Goal: Task Accomplishment & Management: Use online tool/utility

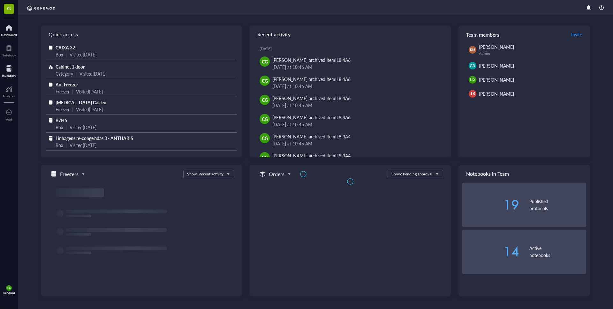
click at [8, 70] on div at bounding box center [9, 69] width 14 height 10
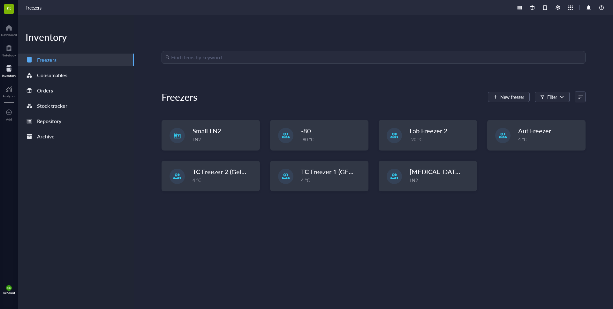
click at [257, 62] on input "search" at bounding box center [376, 57] width 410 height 12
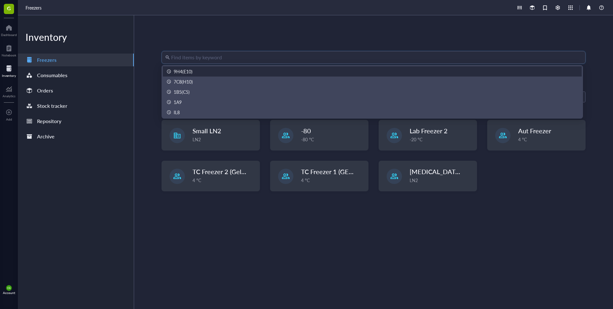
click at [257, 62] on input "search" at bounding box center [376, 57] width 410 height 12
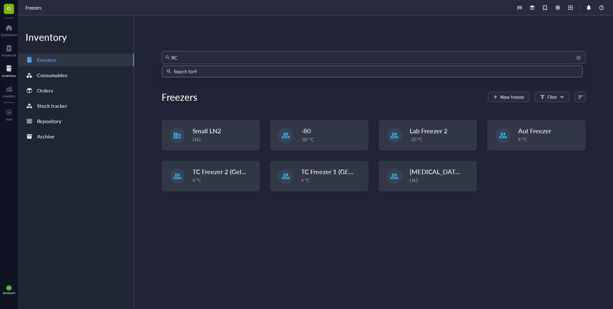
type input "9"
type input "7C8(H10)"
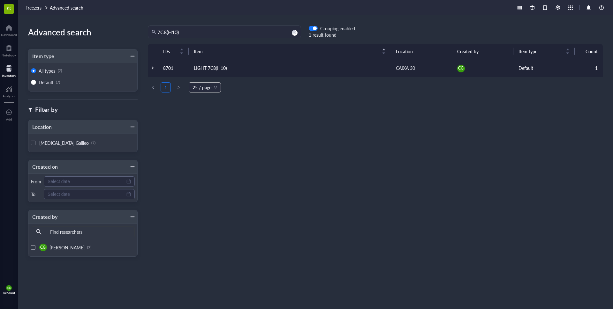
click at [229, 65] on td "LIGHT 7C8(H10)" at bounding box center [290, 68] width 202 height 18
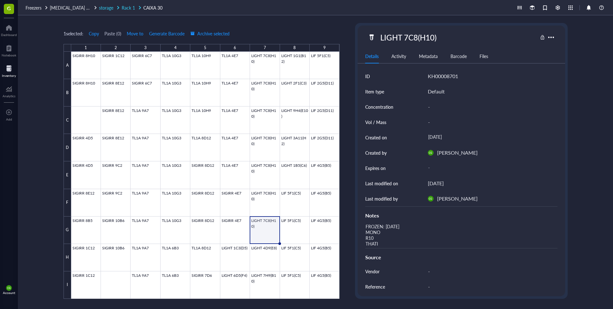
click at [128, 5] on span "Rack 1" at bounding box center [128, 7] width 13 height 6
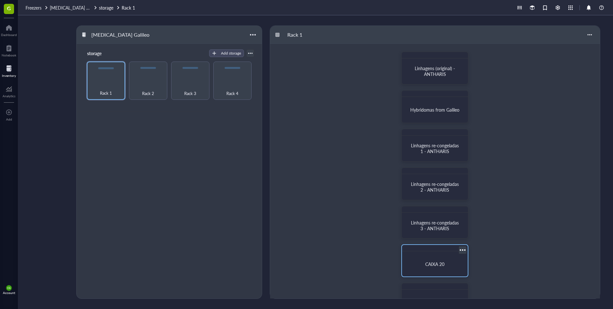
scroll to position [141, 0]
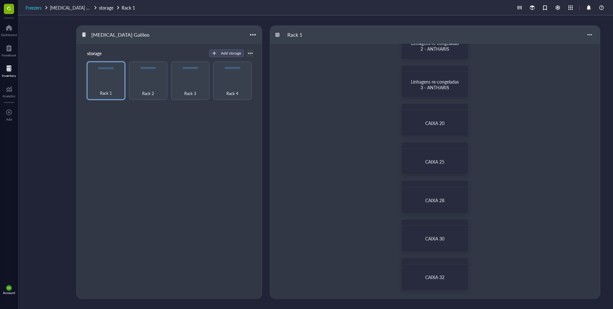
click at [30, 7] on span "Freezers" at bounding box center [34, 7] width 16 height 6
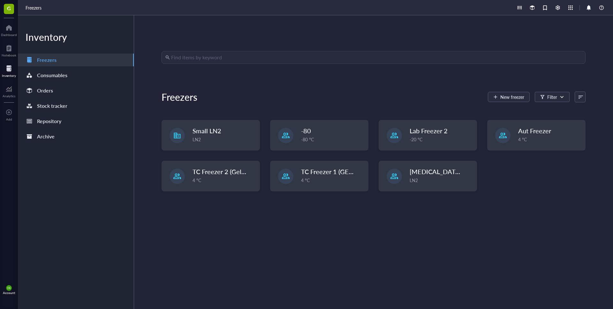
click at [243, 55] on input "search" at bounding box center [376, 57] width 410 height 12
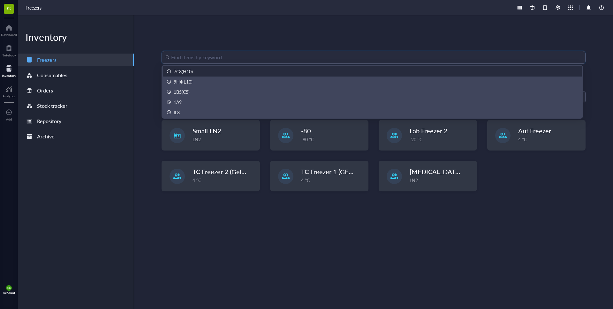
click at [240, 61] on input "search" at bounding box center [376, 57] width 410 height 12
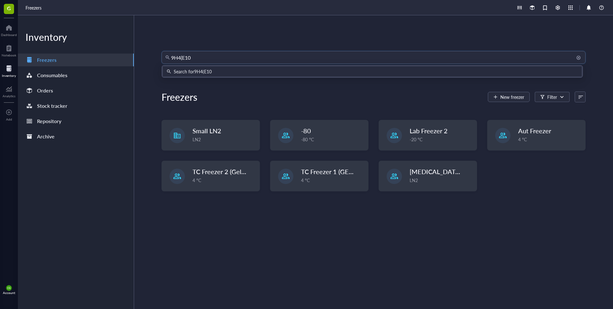
type input "9H4(E10)"
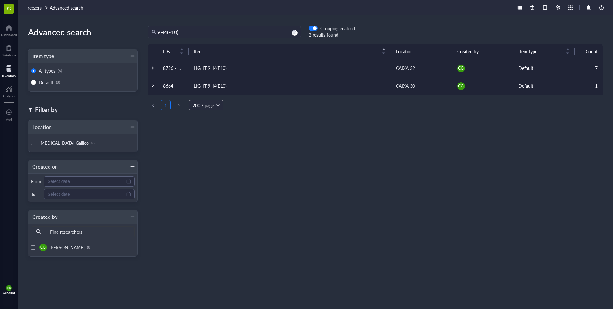
click at [217, 88] on td "LIGHT 9H4(E10)" at bounding box center [290, 86] width 202 height 18
click at [214, 70] on td "LIGHT 9H4(E10)" at bounding box center [290, 68] width 202 height 18
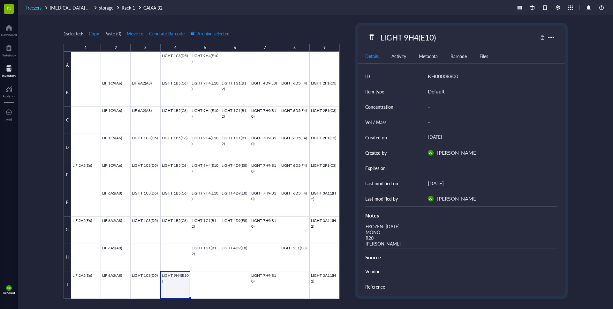
click at [35, 7] on span "Freezers" at bounding box center [34, 7] width 16 height 6
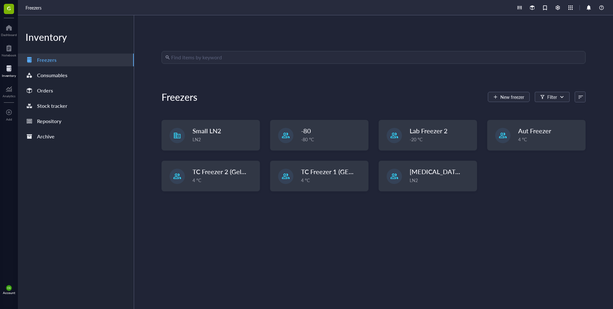
click at [226, 60] on input "search" at bounding box center [376, 57] width 410 height 12
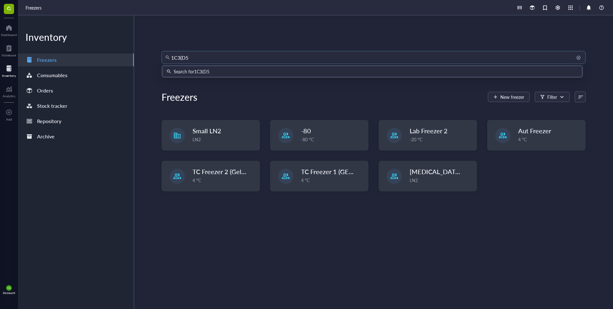
type input "1C3(D5)"
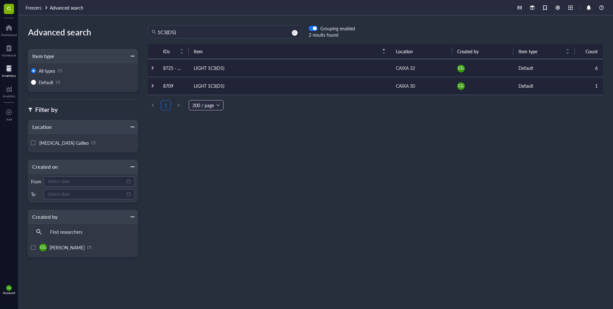
click at [206, 84] on td "LIGHT 1C3(D5)" at bounding box center [290, 86] width 202 height 18
click at [218, 69] on td "LIGHT 1C3(D5)" at bounding box center [290, 68] width 202 height 18
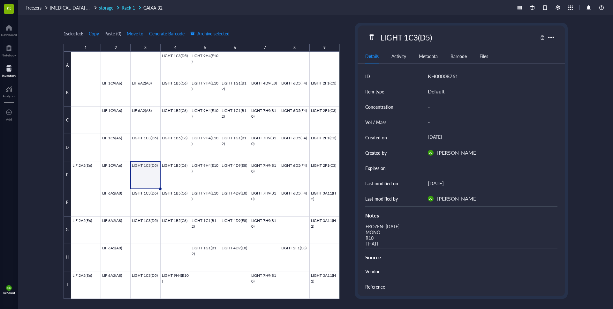
click at [130, 6] on span "Rack 1" at bounding box center [128, 7] width 13 height 6
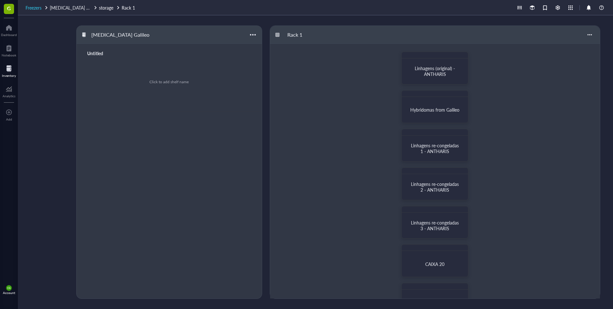
click at [41, 6] on span "Freezers" at bounding box center [34, 7] width 16 height 6
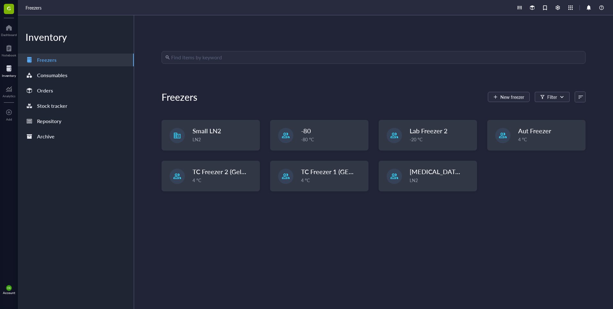
click at [226, 65] on div "Find items by keyword Freezers New freezer Filter Small LN2 LN2 -80 -80 °C Lab …" at bounding box center [373, 162] width 424 height 222
click at [226, 55] on input "search" at bounding box center [376, 57] width 410 height 12
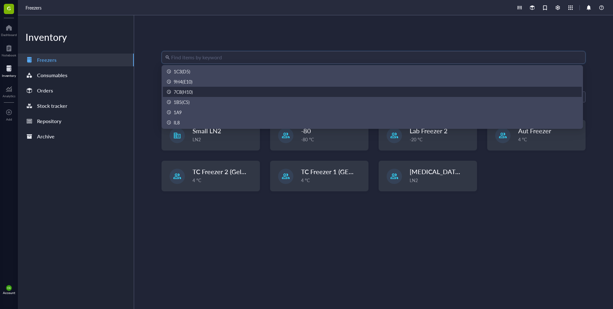
click at [186, 91] on div "7C8(H10)" at bounding box center [183, 91] width 19 height 7
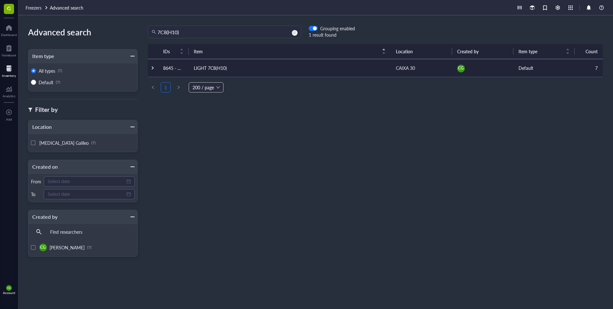
click at [229, 66] on td "LIGHT 7C8(H10)" at bounding box center [290, 68] width 202 height 18
click at [210, 66] on td "LIGHT 7C8(H10)" at bounding box center [290, 68] width 202 height 18
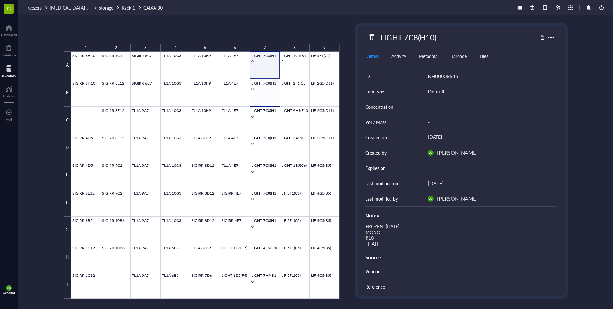
drag, startPoint x: 268, startPoint y: 72, endPoint x: 270, endPoint y: 87, distance: 15.7
click at [270, 87] on div at bounding box center [205, 175] width 268 height 247
click at [209, 33] on span "Archive selected" at bounding box center [209, 33] width 39 height 5
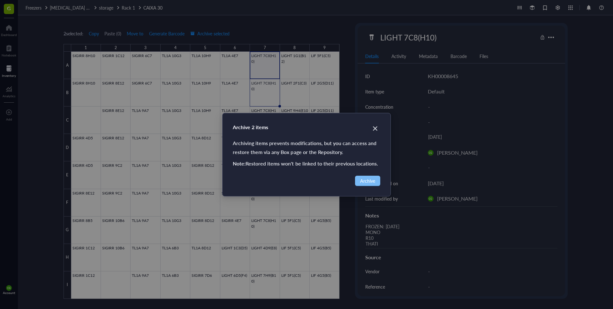
click at [373, 179] on span "Archive" at bounding box center [367, 180] width 15 height 7
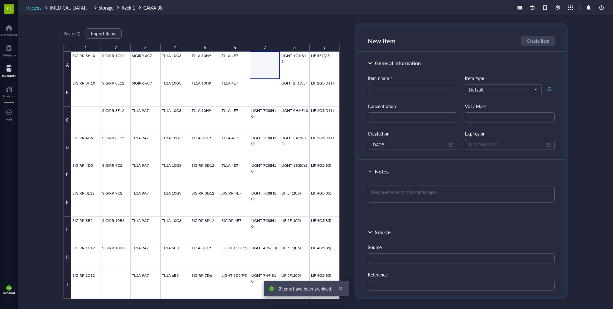
click at [32, 8] on span "Freezers" at bounding box center [34, 7] width 16 height 6
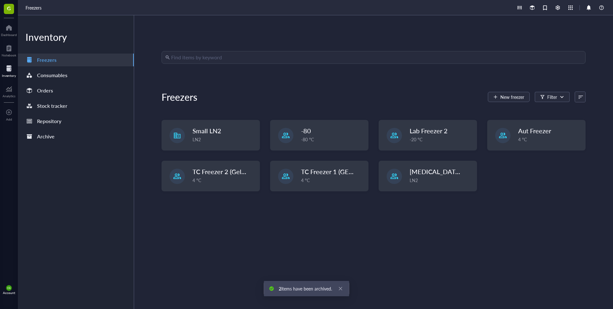
click at [228, 57] on input "search" at bounding box center [376, 57] width 410 height 12
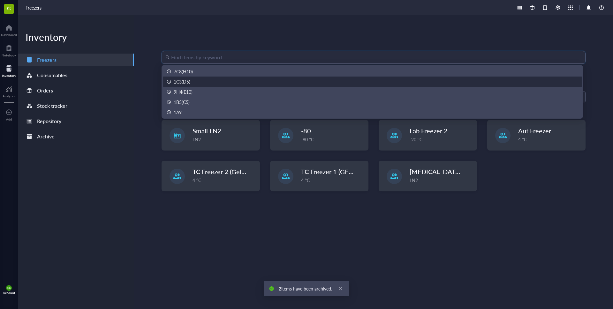
click at [191, 79] on div "1C3(D5)" at bounding box center [372, 81] width 411 height 7
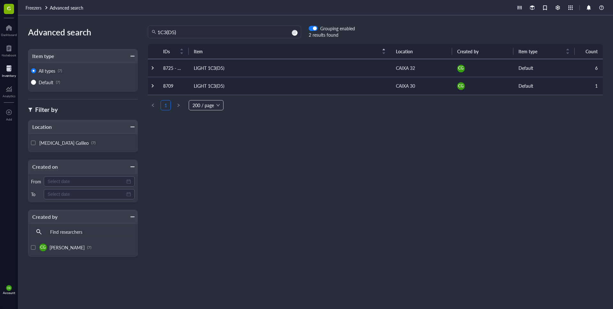
click at [219, 74] on td "LIGHT 1C3(D5)" at bounding box center [290, 68] width 202 height 18
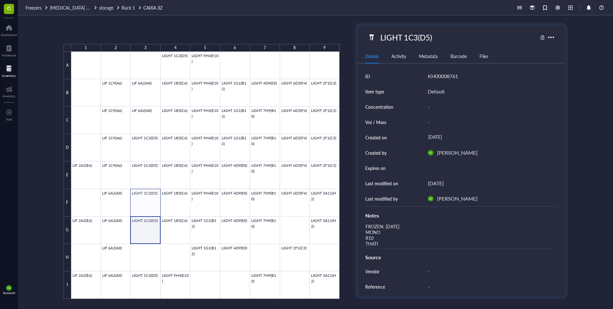
drag, startPoint x: 148, startPoint y: 227, endPoint x: 148, endPoint y: 204, distance: 22.7
click at [148, 204] on div at bounding box center [205, 175] width 268 height 247
click at [217, 33] on span "Archive selected" at bounding box center [209, 33] width 39 height 5
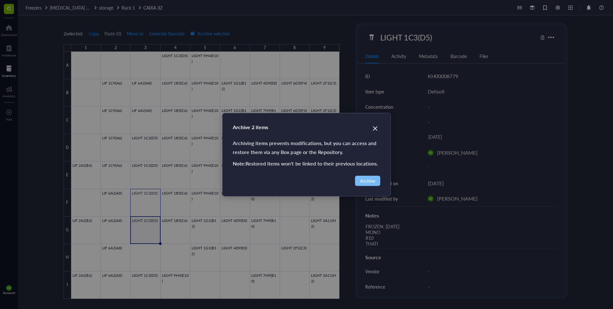
click at [374, 181] on span "Archive" at bounding box center [367, 180] width 15 height 7
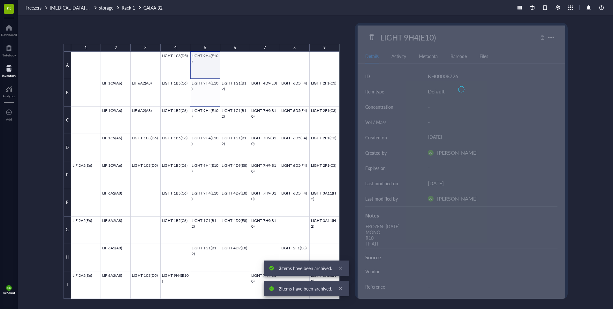
drag, startPoint x: 207, startPoint y: 63, endPoint x: 206, endPoint y: 90, distance: 27.8
click at [206, 90] on div at bounding box center [205, 175] width 268 height 247
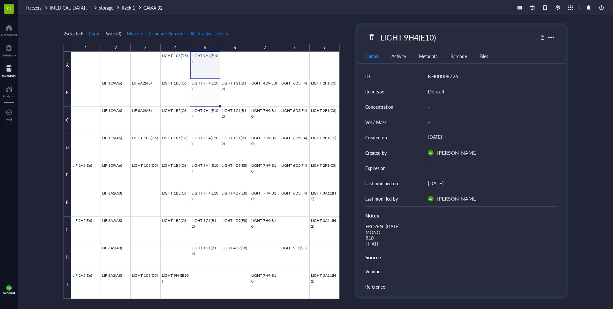
click at [216, 32] on span "Archive selected" at bounding box center [209, 33] width 39 height 5
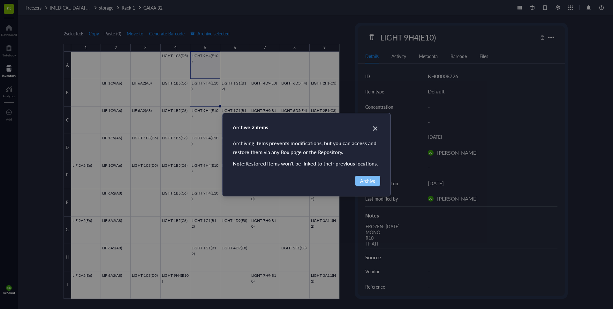
click at [371, 179] on span "Archive" at bounding box center [367, 180] width 15 height 7
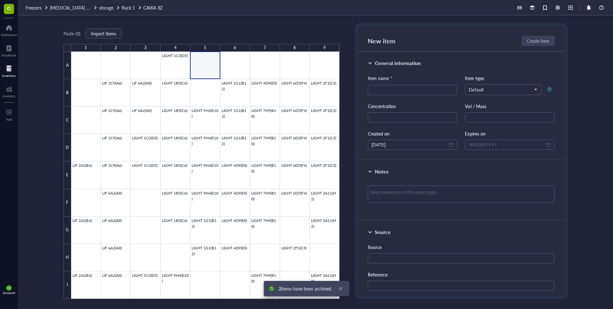
click at [27, 33] on div "Paste ( 0 ) Import items 1 2 3 4 5 6 7 8 9 A B C D E F G H I LIGHT 1C3(D5) LIF …" at bounding box center [315, 162] width 595 height 294
click at [110, 6] on span "storage" at bounding box center [106, 7] width 14 height 6
